Goal: Task Accomplishment & Management: Use online tool/utility

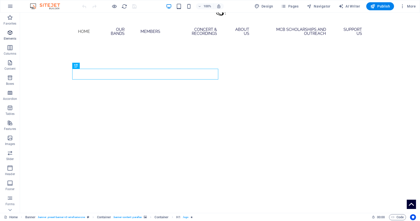
scroll to position [25, 0]
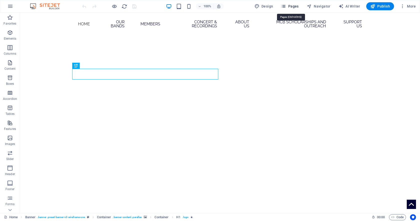
click at [300, 9] on button "Pages" at bounding box center [290, 6] width 22 height 8
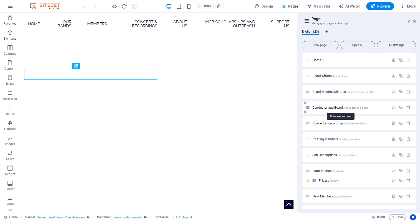
click at [334, 107] on span "Conductor and Board /conductor-and-board" at bounding box center [341, 107] width 56 height 4
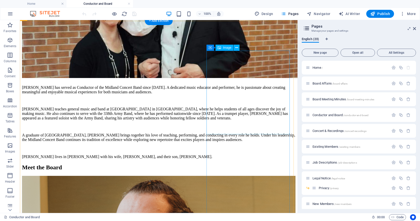
scroll to position [201, 0]
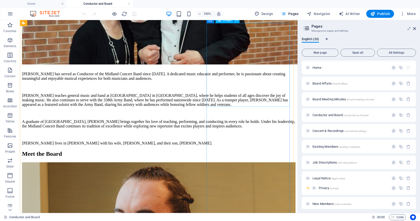
select select "%"
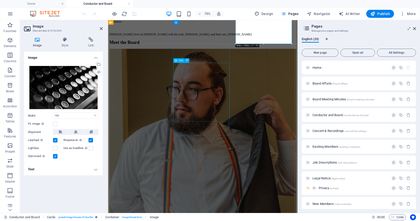
scroll to position [301, 0]
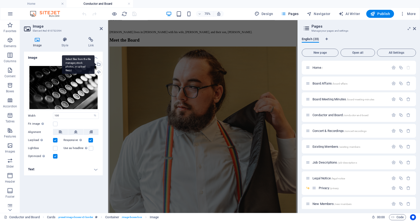
click at [100, 62] on div "Select files from the file manager, stock photos, or upload file(s)" at bounding box center [99, 65] width 8 height 8
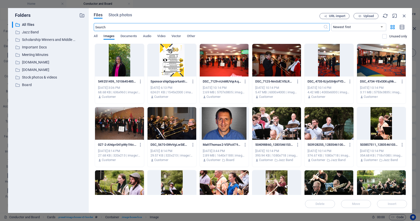
scroll to position [135, 0]
click at [355, 16] on button "Upload" at bounding box center [366, 16] width 25 height 6
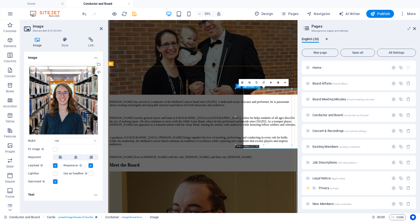
scroll to position [113, 0]
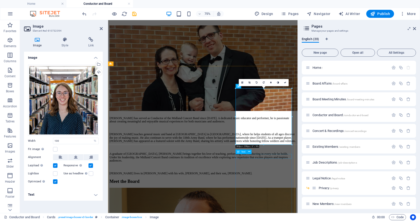
drag, startPoint x: 254, startPoint y: 153, endPoint x: 195, endPoint y: 179, distance: 64.3
click at [254, 153] on div "Text" at bounding box center [245, 151] width 19 height 5
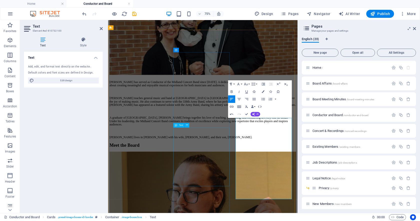
scroll to position [163, 0]
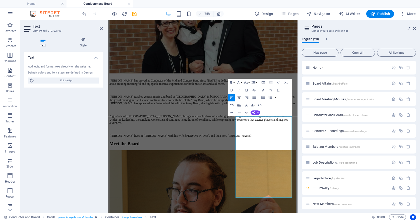
click at [242, 97] on button "Align Center" at bounding box center [239, 98] width 7 height 8
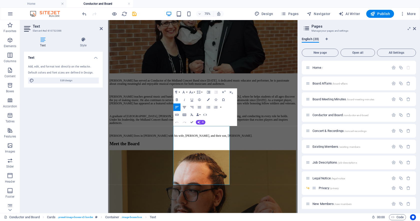
click at [185, 107] on icon "button" at bounding box center [184, 107] width 5 height 5
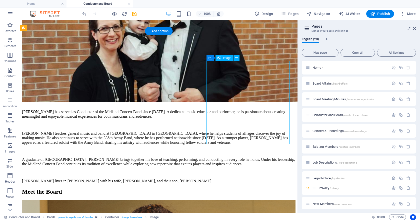
select select "%"
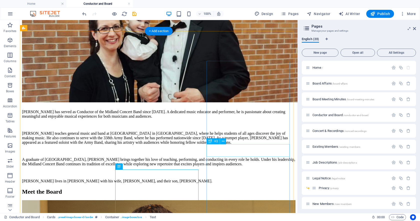
scroll to position [238, 0]
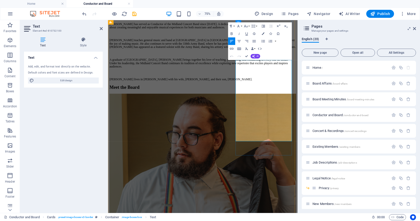
click at [241, 43] on icon "button" at bounding box center [239, 41] width 5 height 5
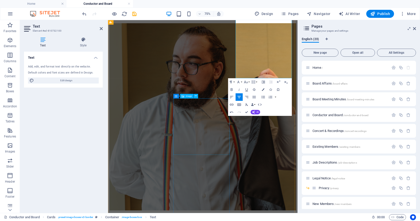
scroll to position [363, 0]
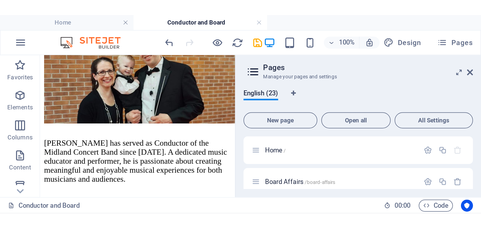
scroll to position [171, 0]
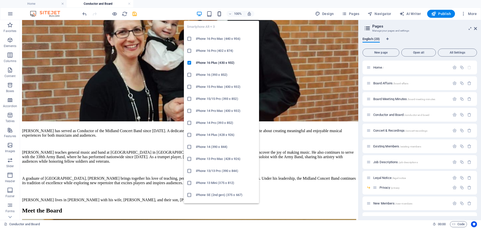
click at [221, 16] on icon "button" at bounding box center [219, 14] width 6 height 6
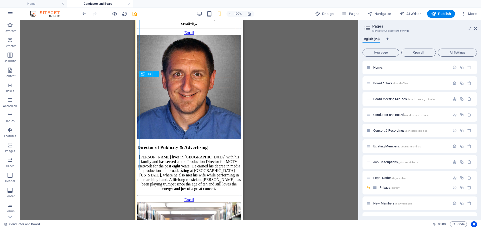
scroll to position [641, 0]
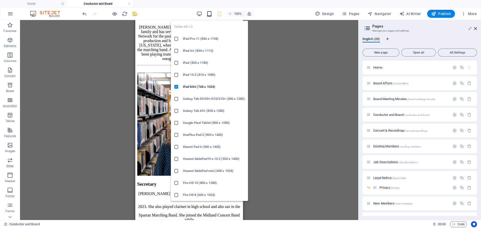
click at [208, 14] on icon "button" at bounding box center [209, 14] width 6 height 6
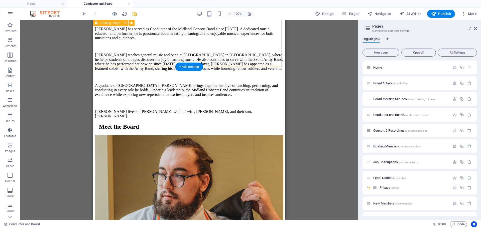
scroll to position [150, 0]
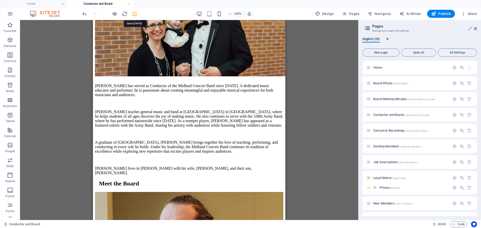
click at [134, 12] on icon "save" at bounding box center [135, 14] width 6 height 6
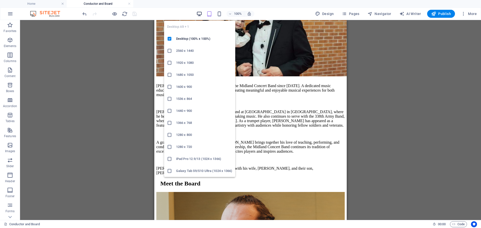
click at [202, 14] on icon "button" at bounding box center [199, 14] width 6 height 6
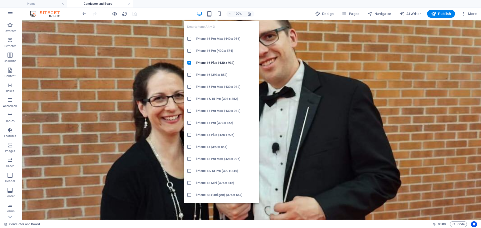
click at [220, 13] on icon "button" at bounding box center [219, 14] width 6 height 6
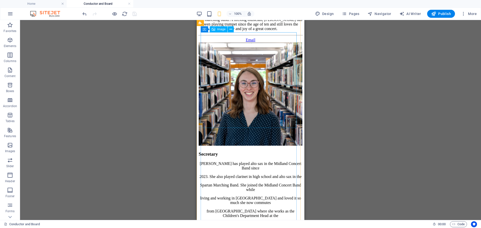
scroll to position [682, 0]
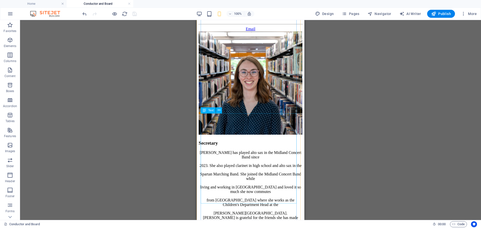
click at [263, 150] on div "Madison Roberts has played alto sax in the Midland Concert Band since 2023. She…" at bounding box center [250, 198] width 104 height 96
click at [251, 150] on div "Madison Roberts has played alto sax in the Midland Concert Band since 2023. She…" at bounding box center [250, 198] width 104 height 96
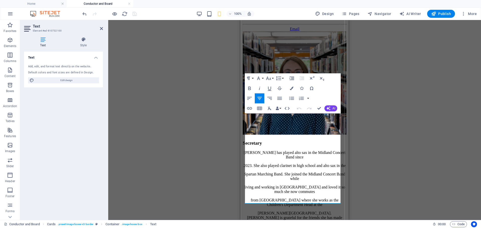
click at [263, 150] on p "Madison Roberts has played alto sax in the Midland Concert Band since" at bounding box center [295, 154] width 104 height 9
click at [271, 163] on p "2023. She also played clarinet in high school and alto sax in the" at bounding box center [295, 165] width 104 height 5
click at [248, 150] on div "Madison Roberts has played alto sax in the Midland Concert Band since 2023. She…" at bounding box center [295, 198] width 104 height 96
click at [251, 172] on p "Spartan Marching Band. She joined the Midland Concert Band while" at bounding box center [295, 176] width 104 height 9
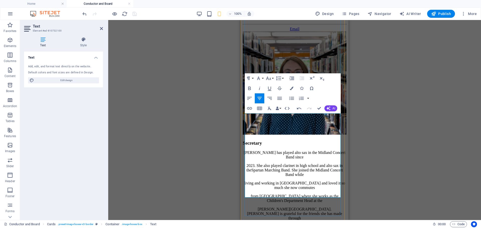
click at [256, 163] on p "2023. She also played clarinet in high school and alto sax in the Spartan March…" at bounding box center [295, 170] width 104 height 14
drag, startPoint x: 262, startPoint y: 152, endPoint x: 265, endPoint y: 153, distance: 3.0
click at [263, 181] on p "living and working in Midland and loved it so much she now commutes" at bounding box center [295, 185] width 104 height 9
click at [258, 194] on p "from Bay City where she works as the Children's Department Head at the" at bounding box center [295, 198] width 104 height 9
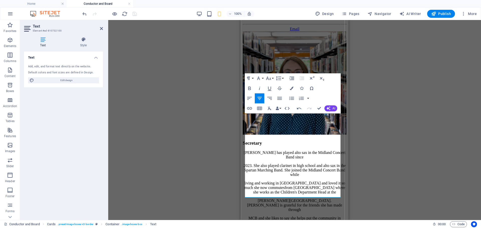
click at [287, 181] on p "living and working in Midland and loved it so much she now commutes from Bay Ci…" at bounding box center [295, 188] width 104 height 14
click at [307, 198] on p "Wirt Library. Madison is grateful for the friends she has made through" at bounding box center [295, 205] width 104 height 14
click at [307, 181] on p "living and working in Midland and loved it so much she now commutes from Bay Ci…" at bounding box center [295, 188] width 104 height 14
click at [251, 198] on p "Wirt Library. Madison is grateful for the friends she has made through" at bounding box center [295, 205] width 104 height 14
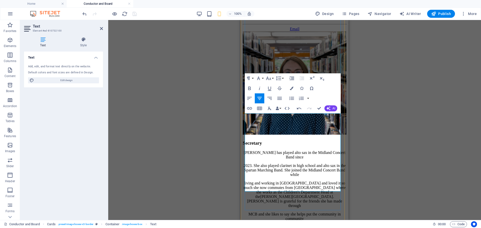
click at [266, 181] on p "living and working in Midland and loved it so much she now commutes from Bay Ci…" at bounding box center [295, 194] width 104 height 27
click at [264, 181] on p "living and working in Midland and loved it so much she now commutes from Bay Ci…" at bounding box center [295, 194] width 104 height 27
click at [254, 212] on p "MCB and she likes to say she helps put the community in community" at bounding box center [295, 216] width 104 height 9
click at [284, 185] on p "living and working in Midland and loved it so much she now commutes from Bay Ci…" at bounding box center [295, 197] width 104 height 32
click at [285, 217] on p "band." at bounding box center [295, 219] width 104 height 5
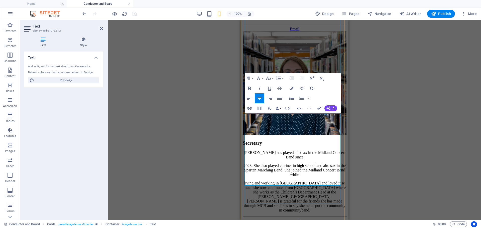
click at [317, 181] on p "living and working in Midland and loved it so much she now commutes from Bay Ci…" at bounding box center [295, 197] width 104 height 32
click at [274, 182] on p "living and working in Midland and loved it so much she now commutes from Bay Ci…" at bounding box center [295, 197] width 104 height 32
click at [266, 150] on p "Madison Roberts has played alto sax in the Midland Concert Band since" at bounding box center [295, 154] width 104 height 9
click at [223, 134] on div "Drag here to replace the existing content. Press “Ctrl” if you want to create a…" at bounding box center [294, 120] width 372 height 200
click at [227, 123] on div "Drag here to replace the existing content. Press “Ctrl” if you want to create a…" at bounding box center [294, 120] width 372 height 200
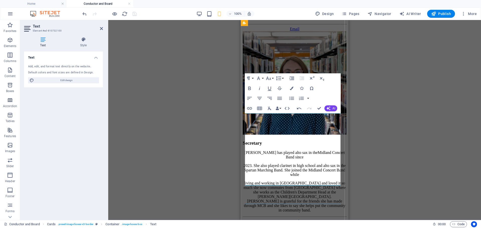
click at [324, 181] on p "living and working in Midland and loved it so much she now commutes from Bay Ci…" at bounding box center [295, 197] width 104 height 32
click at [402, 58] on div "Drag here to replace the existing content. Press “Ctrl” if you want to create a…" at bounding box center [294, 120] width 372 height 200
click at [334, 53] on figure at bounding box center [295, 83] width 104 height 104
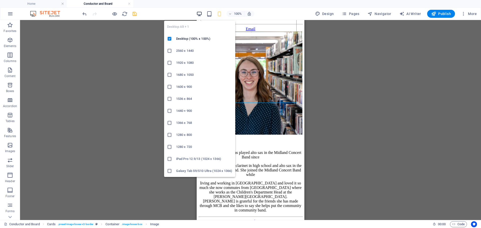
click at [200, 15] on icon "button" at bounding box center [199, 14] width 6 height 6
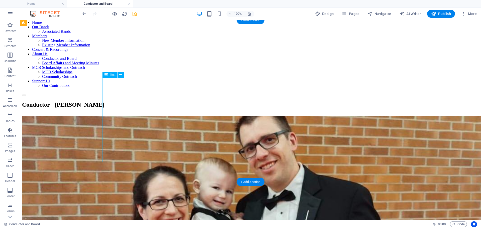
scroll to position [0, 0]
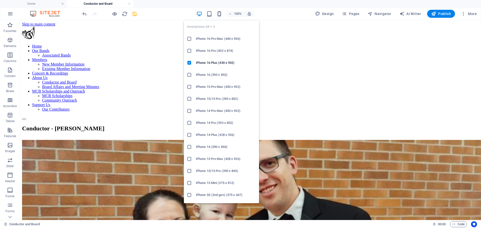
click at [218, 14] on icon "button" at bounding box center [219, 14] width 6 height 6
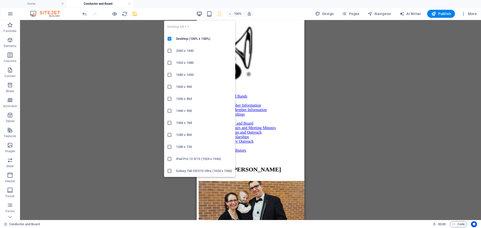
click at [202, 15] on icon "button" at bounding box center [199, 14] width 6 height 6
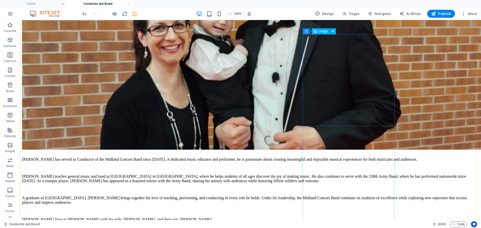
scroll to position [201, 0]
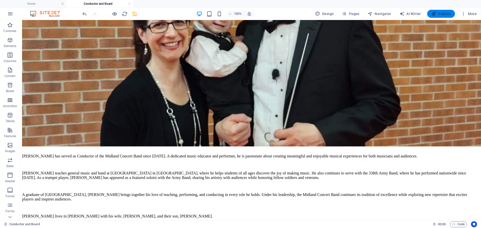
click at [420, 15] on icon "button" at bounding box center [433, 13] width 5 height 5
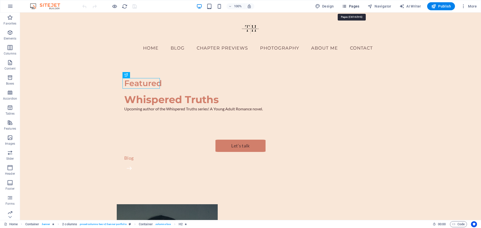
click at [355, 7] on span "Pages" at bounding box center [350, 6] width 18 height 5
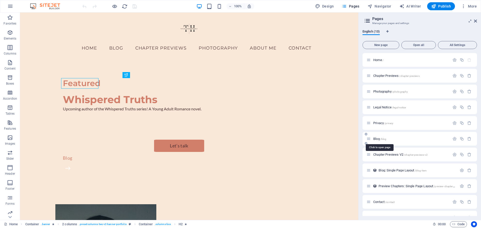
click at [375, 140] on span "Blog /blog" at bounding box center [379, 139] width 13 height 4
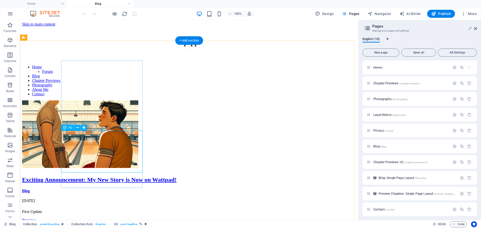
scroll to position [25, 0]
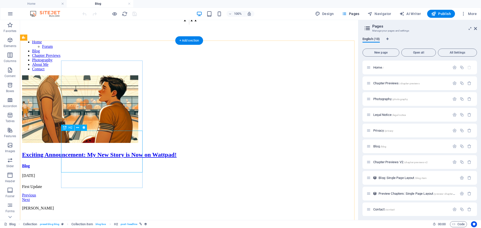
click at [107, 151] on div "Exciting Announcement: My New Story is Now on Wattpad!" at bounding box center [189, 154] width 334 height 7
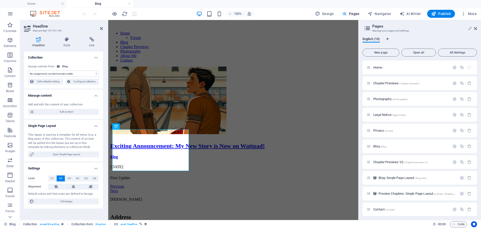
select select "name"
click at [215, 74] on div "Exciting Announcement: My New Story is Now on Wattpad! Blog [DATE] First Update…" at bounding box center [233, 130] width 246 height 126
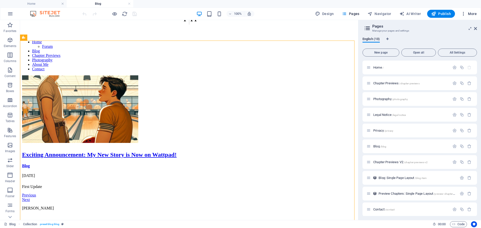
click at [437, 15] on span "More" at bounding box center [469, 13] width 16 height 5
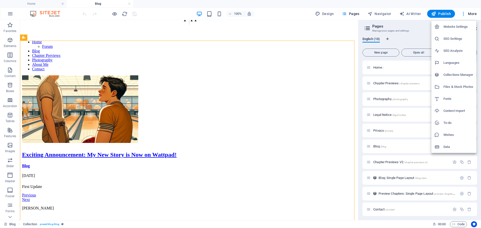
click at [437, 73] on h6 "Collections Manager" at bounding box center [458, 75] width 30 height 6
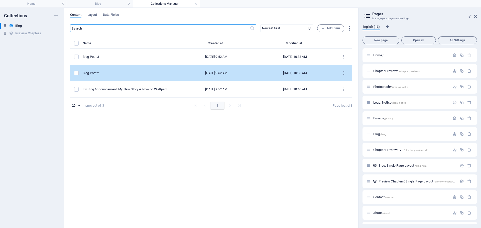
click at [125, 71] on div "Blog Post 2" at bounding box center [128, 73] width 91 height 5
select select "Update"
select select "Draft"
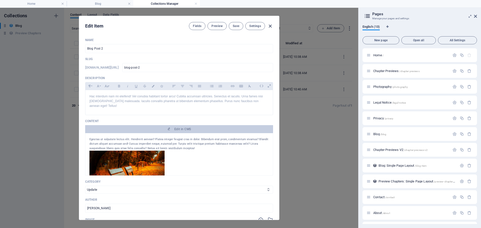
click at [270, 28] on icon "button" at bounding box center [270, 26] width 6 height 6
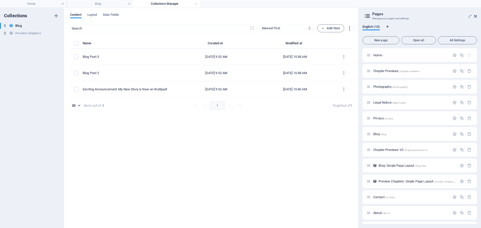
type input "[DATE]"
type input "blog-post-2"
click at [13, 34] on icon at bounding box center [11, 33] width 4 height 4
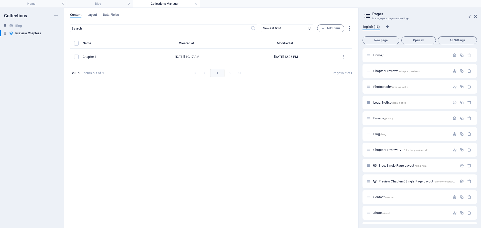
click at [19, 23] on div "Collections Blog Blog Preview Chapters Preview Chapters" at bounding box center [32, 118] width 64 height 220
click at [19, 24] on h6 "Blog" at bounding box center [18, 26] width 6 height 6
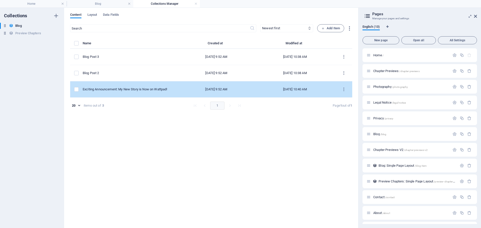
click at [158, 95] on td "Exciting Announcement: My New Story is Now on Wattpad!" at bounding box center [130, 89] width 95 height 16
select select "Blog"
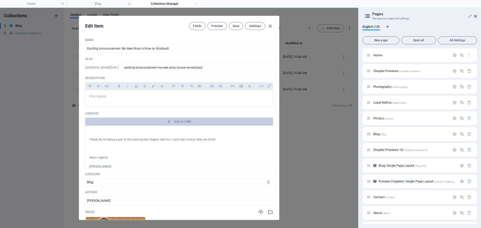
scroll to position [48, 0]
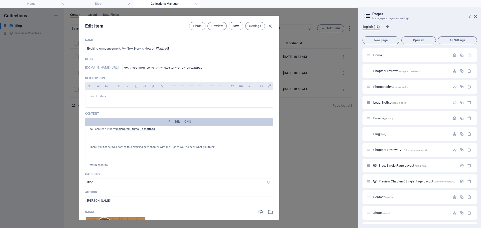
click at [236, 24] on span "Save" at bounding box center [236, 26] width 7 height 4
click at [437, 14] on aside "Pages Manage your pages and settings English (13) New page Open all All Setting…" at bounding box center [419, 118] width 123 height 220
click at [437, 16] on icon at bounding box center [475, 16] width 3 height 4
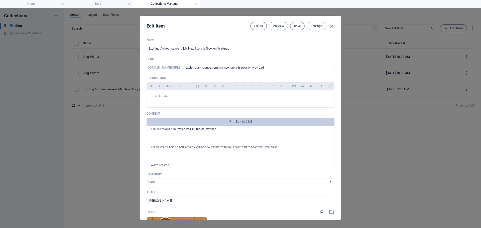
click at [331, 25] on icon "button" at bounding box center [331, 26] width 6 height 6
type input "[DATE]"
type input "exciting-announcement-my-new-story-is-now-on-wattpad"
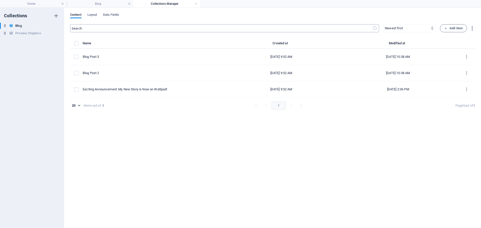
scroll to position [0, 0]
click at [35, 5] on h4 "Home" at bounding box center [33, 4] width 67 height 6
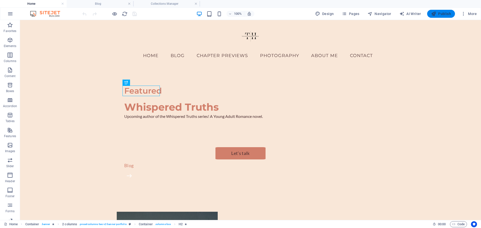
click at [437, 15] on span "Publish" at bounding box center [441, 13] width 20 height 5
